Goal: Check status

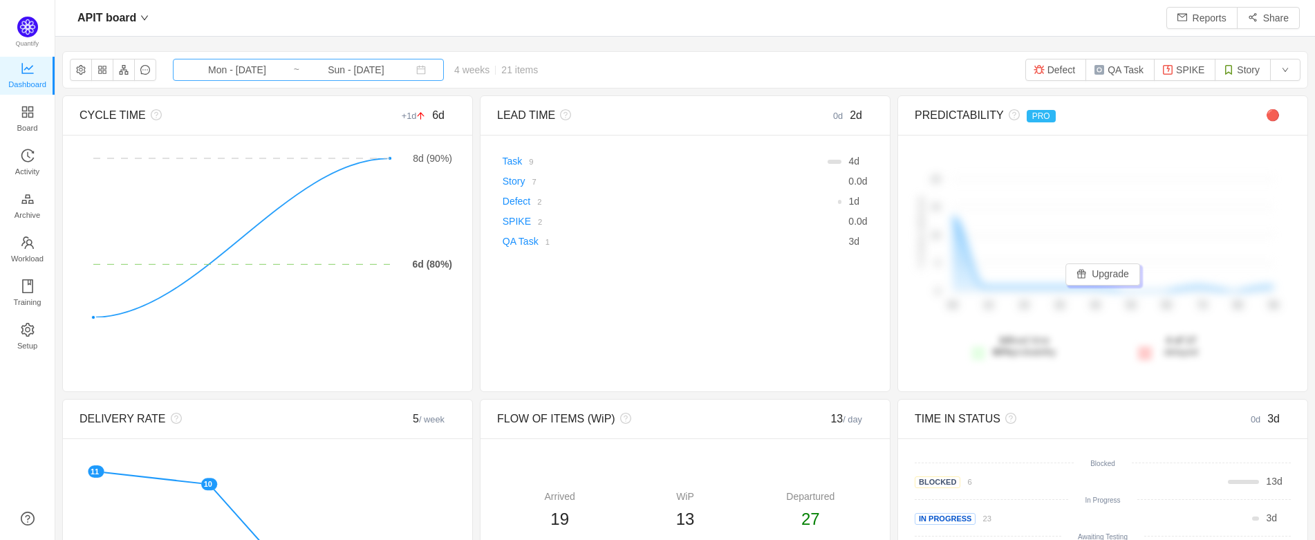
click at [260, 67] on input "Mon - [DATE]" at bounding box center [237, 69] width 112 height 15
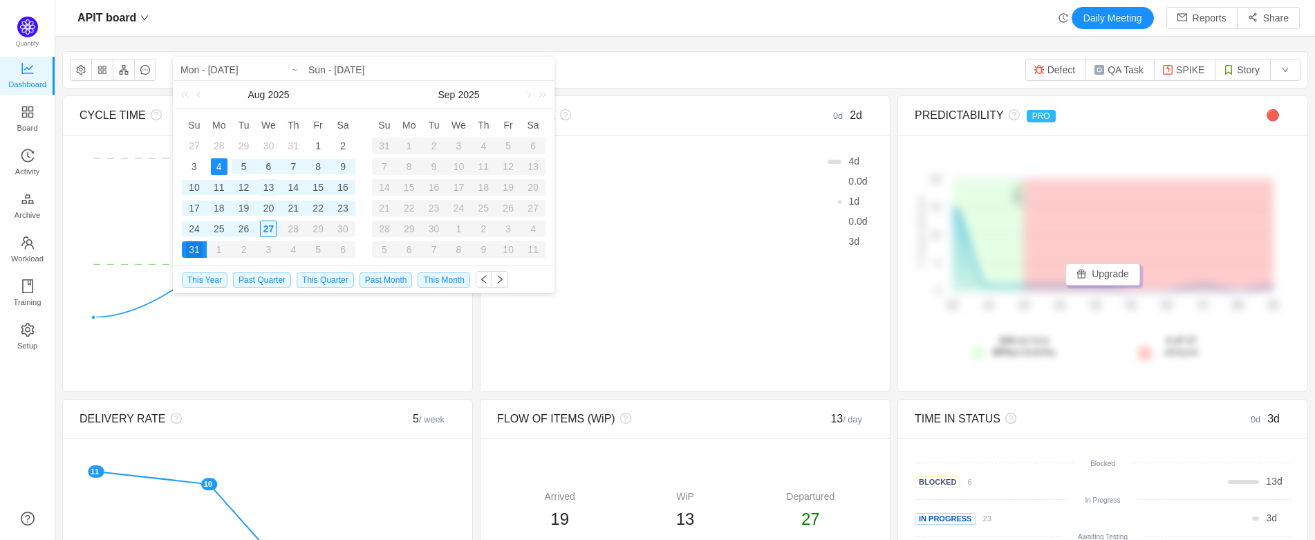
click at [268, 189] on div "13" at bounding box center [268, 187] width 17 height 17
click at [271, 229] on div "27" at bounding box center [268, 229] width 17 height 17
type input "Wed - [DATE]"
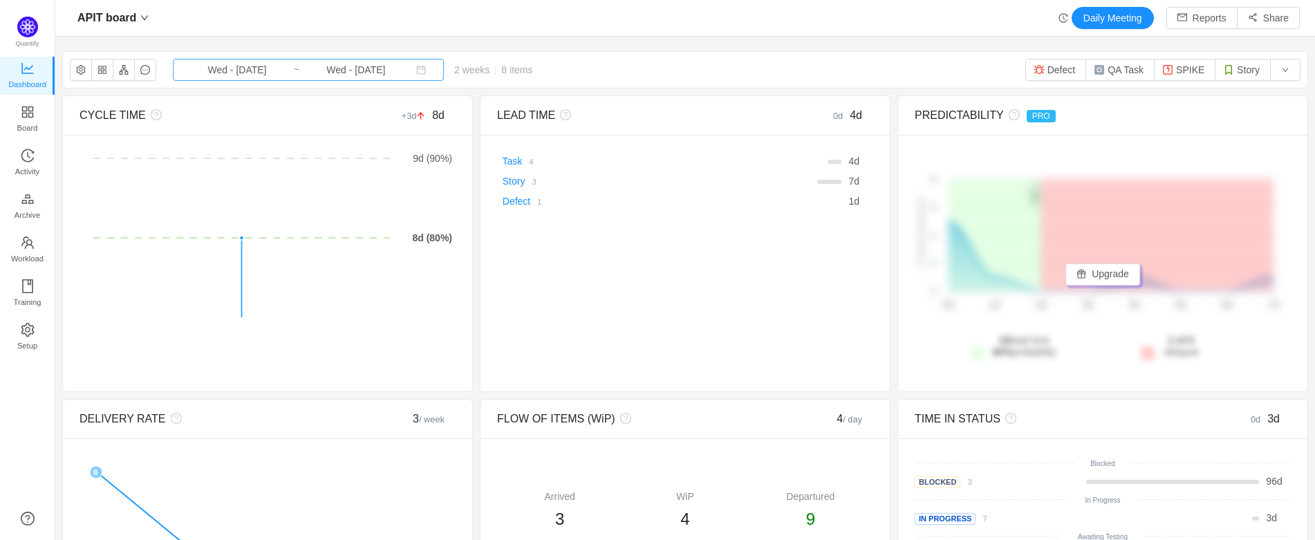
click at [304, 67] on input "Wed - [DATE]" at bounding box center [356, 69] width 112 height 15
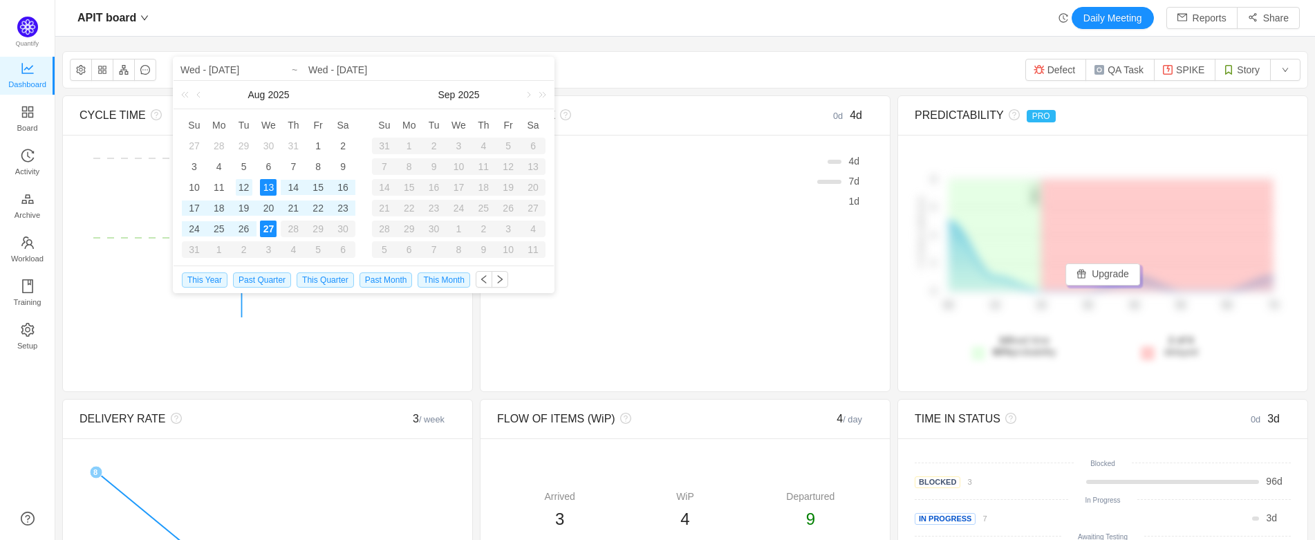
click at [241, 193] on div "12" at bounding box center [244, 187] width 17 height 17
click at [264, 233] on div "27" at bounding box center [268, 229] width 17 height 17
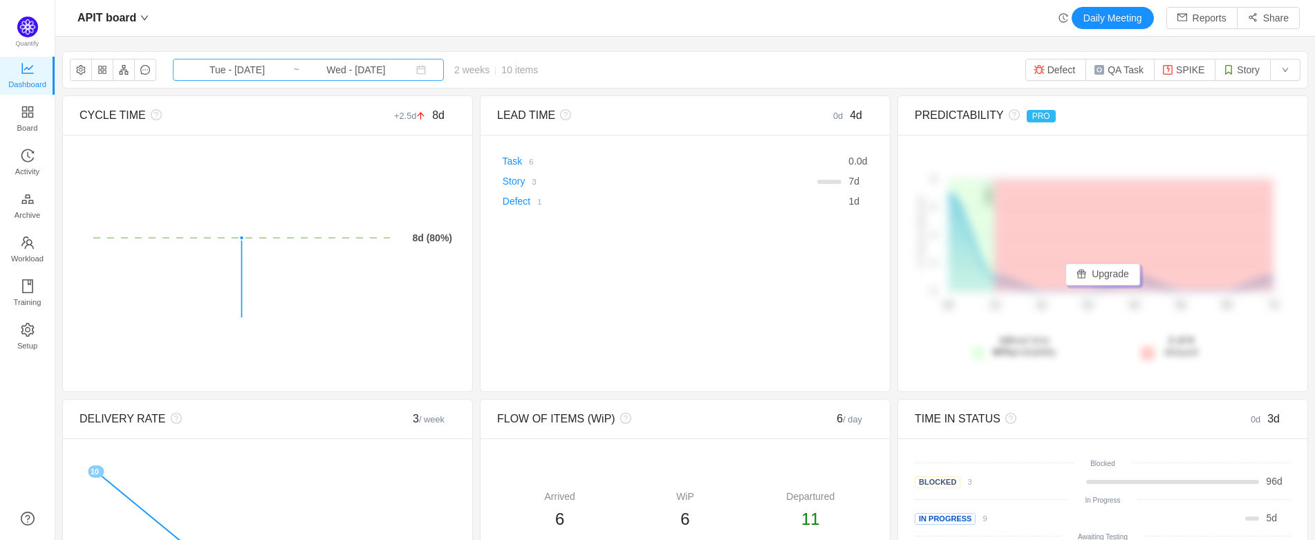
click at [310, 75] on input "Wed - [DATE]" at bounding box center [356, 69] width 112 height 15
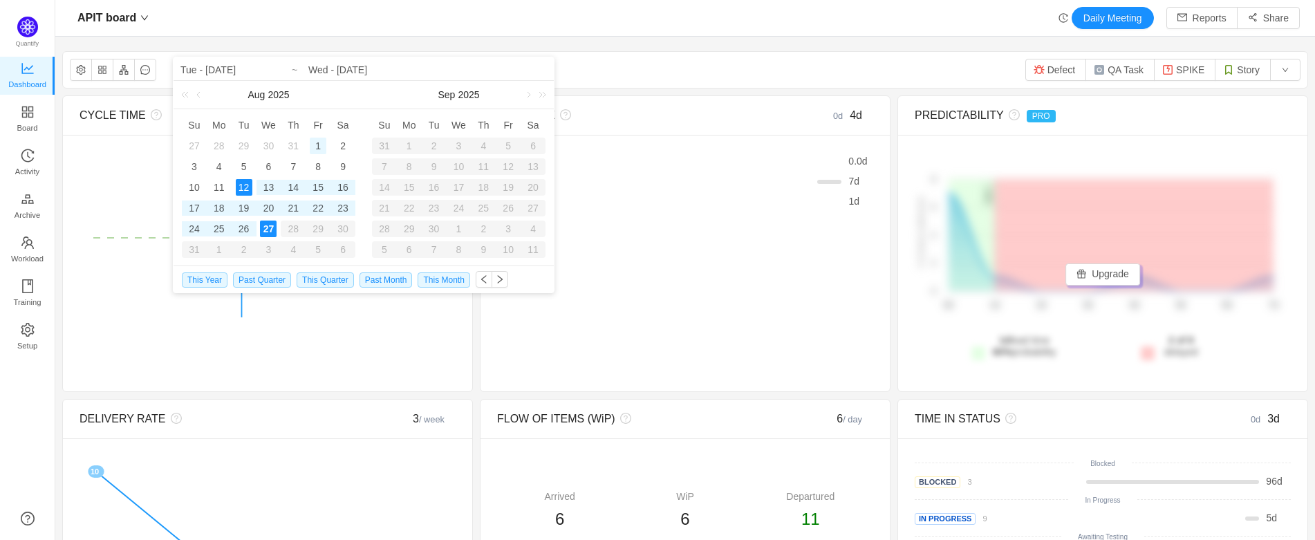
click at [316, 147] on div "1" at bounding box center [318, 146] width 17 height 17
click at [272, 232] on div "27" at bounding box center [268, 229] width 17 height 17
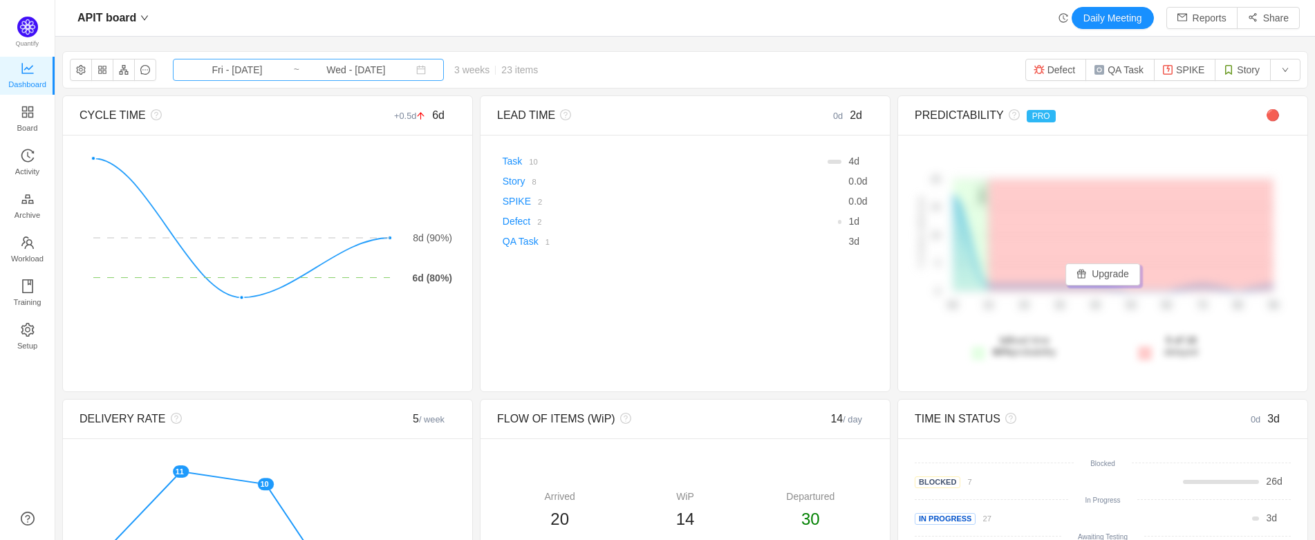
click at [315, 76] on input "Wed - [DATE]" at bounding box center [356, 69] width 112 height 15
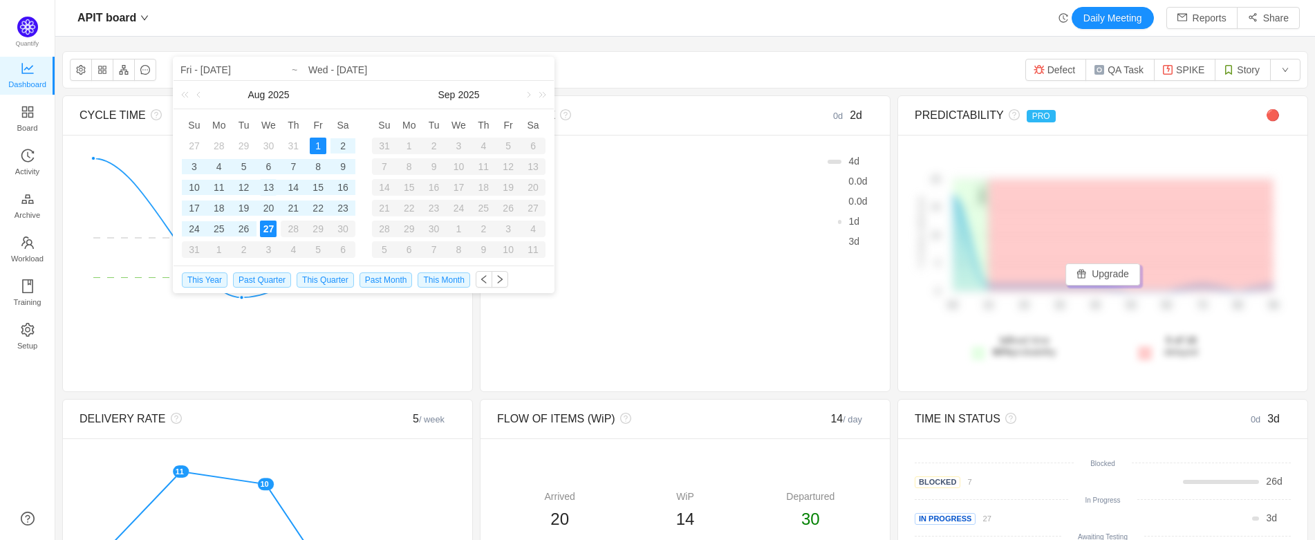
click at [272, 189] on div "13" at bounding box center [268, 187] width 17 height 17
click at [276, 228] on div "27" at bounding box center [268, 229] width 17 height 17
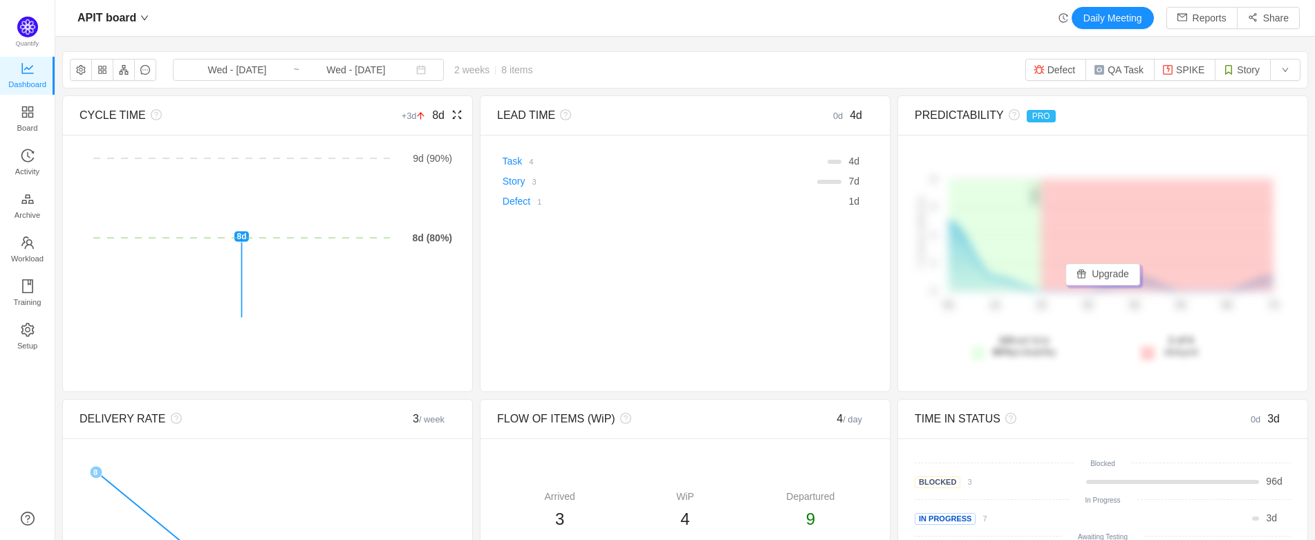
click at [322, 342] on div "CYCLE TIME +3d 8d There are no delivered work items in the selected period Poss…" at bounding box center [267, 243] width 411 height 297
click at [283, 70] on span "Wed - [DATE] ~ Wed - [DATE]" at bounding box center [308, 70] width 271 height 22
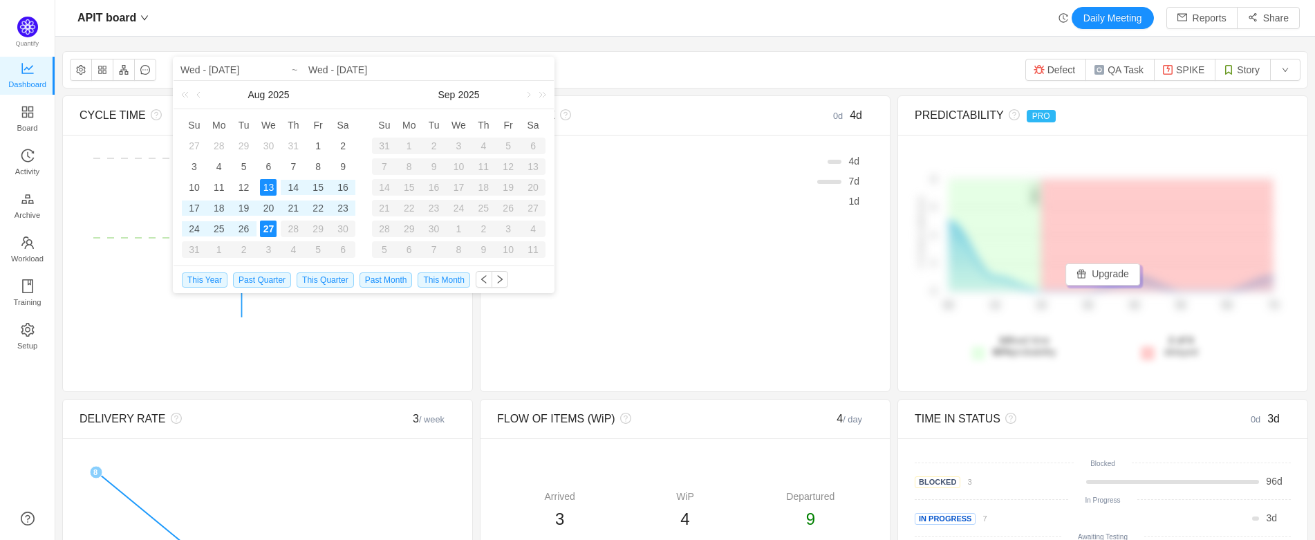
click at [266, 145] on div "30" at bounding box center [268, 146] width 17 height 17
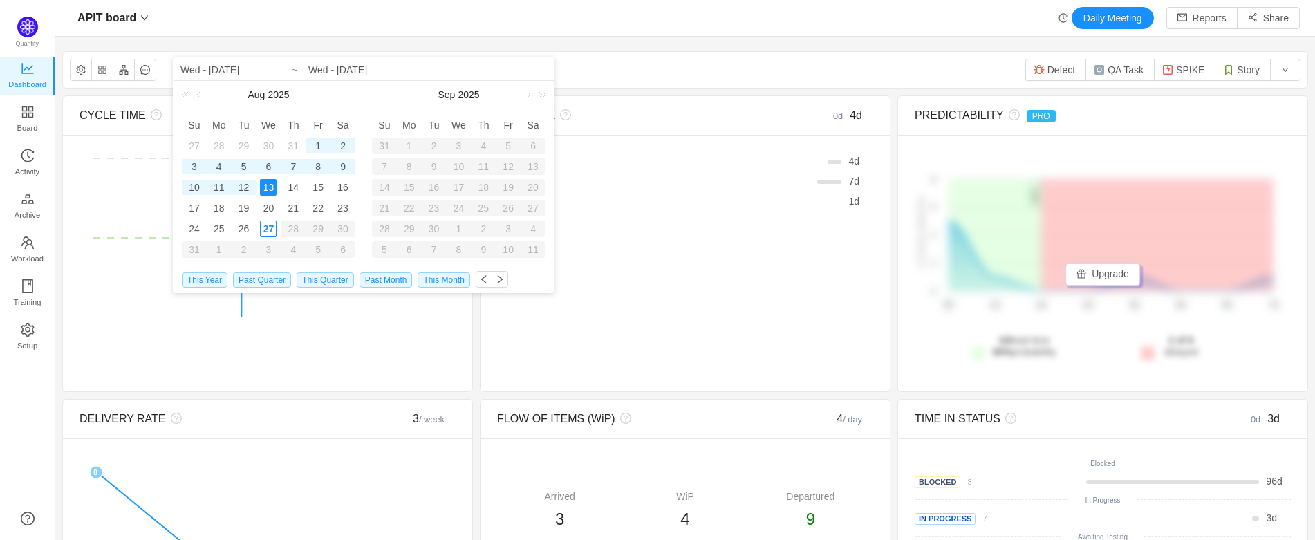
click at [268, 184] on div "13" at bounding box center [268, 187] width 17 height 17
type input "Wed - [DATE]"
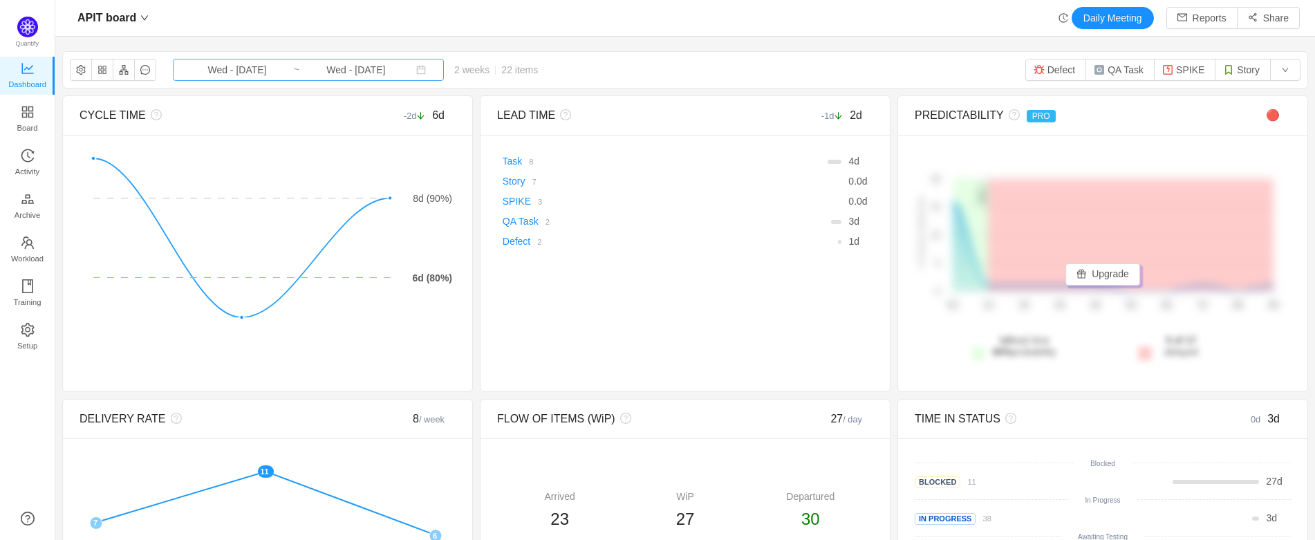
click at [272, 66] on input "Wed - [DATE]" at bounding box center [237, 69] width 112 height 15
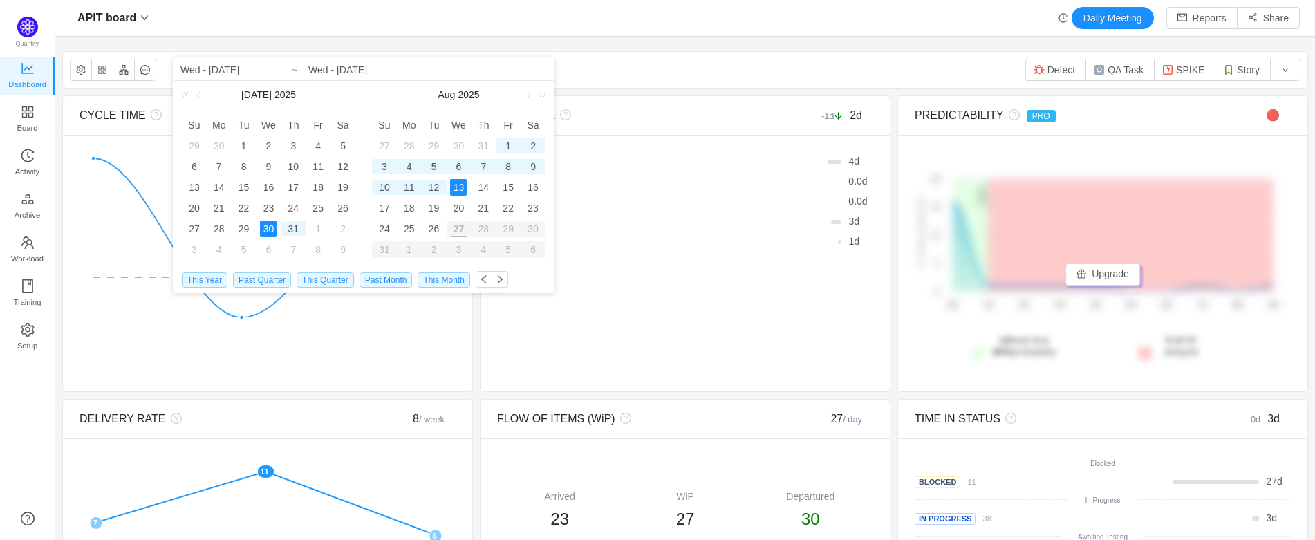
click at [453, 184] on div "13" at bounding box center [458, 187] width 17 height 17
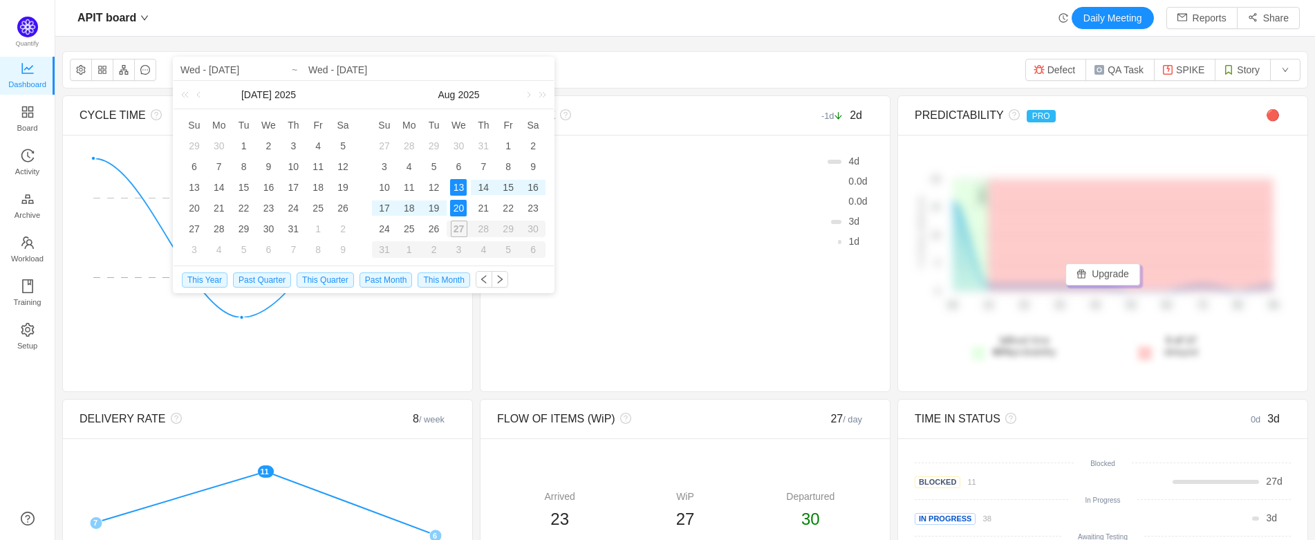
click at [461, 225] on div "27" at bounding box center [459, 229] width 25 height 17
click at [434, 229] on div "26" at bounding box center [434, 229] width 17 height 17
type input "Wed - [DATE]"
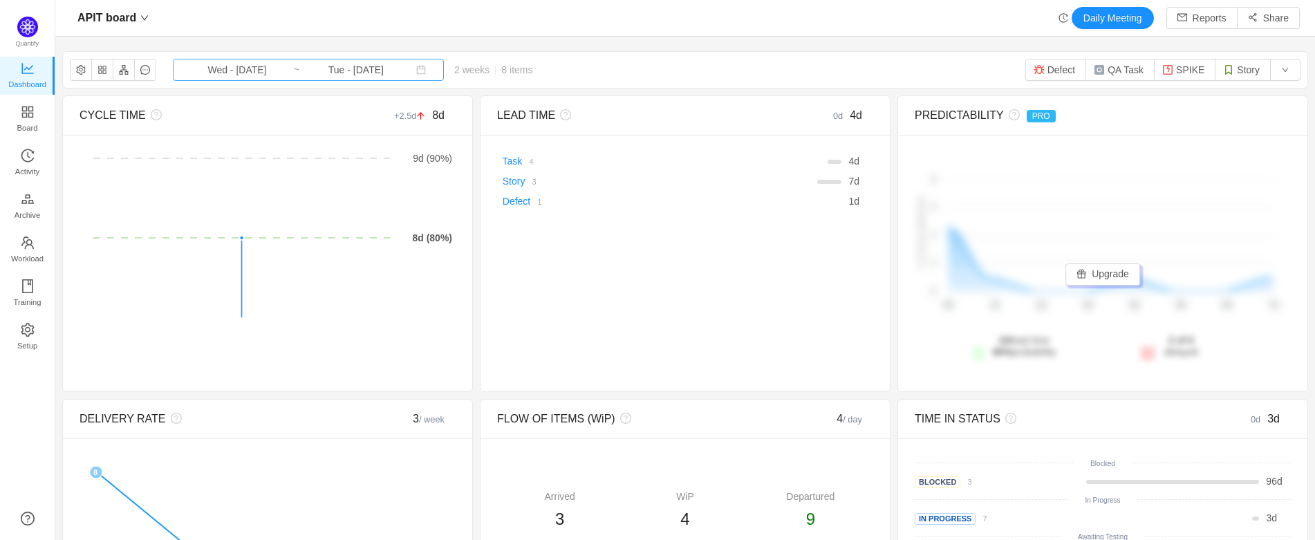
click at [336, 69] on input "Tue - [DATE]" at bounding box center [356, 69] width 112 height 15
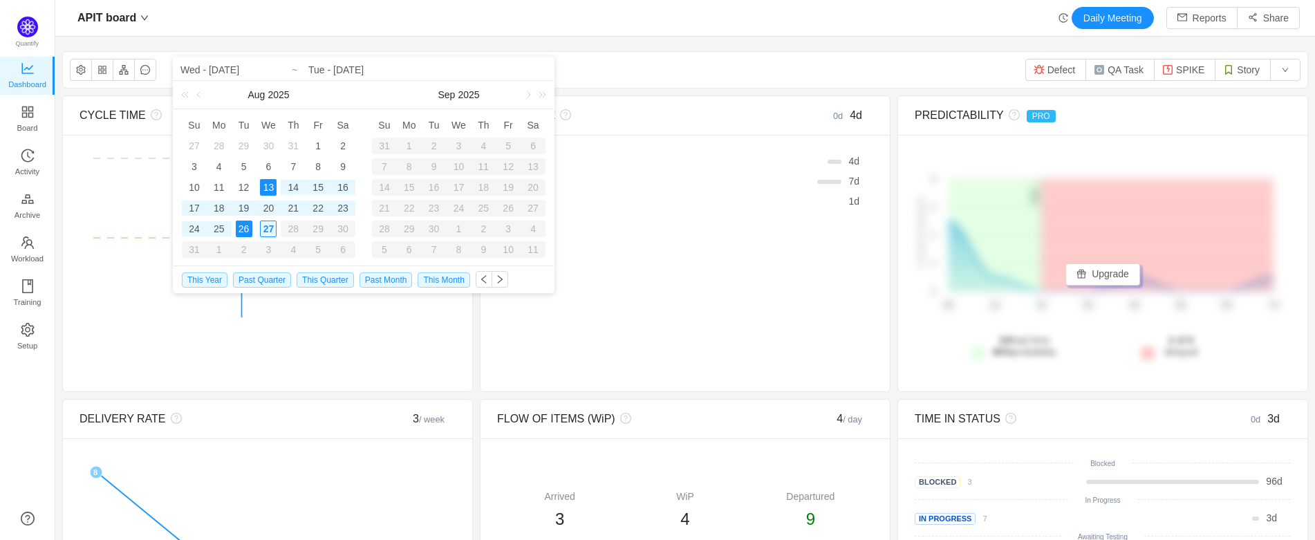
click at [273, 228] on div "27" at bounding box center [268, 229] width 17 height 17
click at [275, 192] on div "13" at bounding box center [268, 187] width 17 height 17
type input "Wed - [DATE]"
